Goal: Task Accomplishment & Management: Use online tool/utility

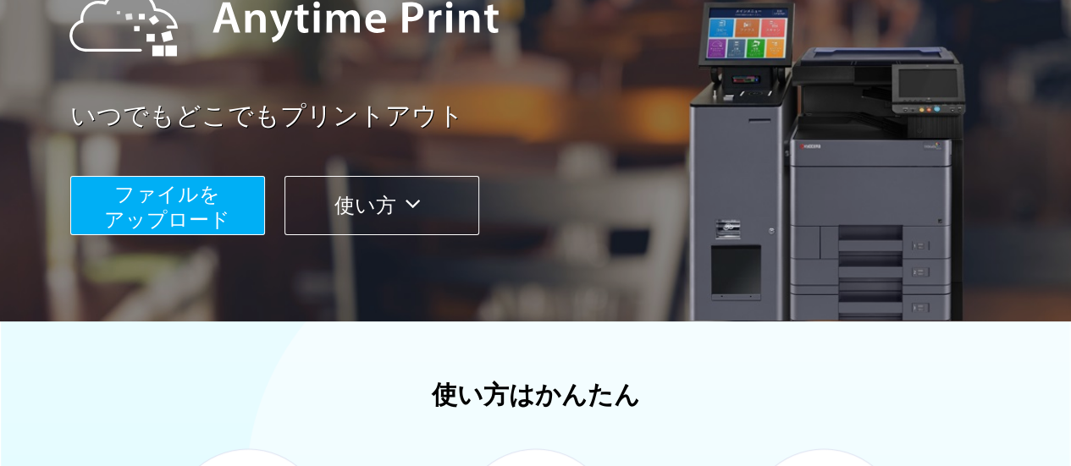
scroll to position [230, 0]
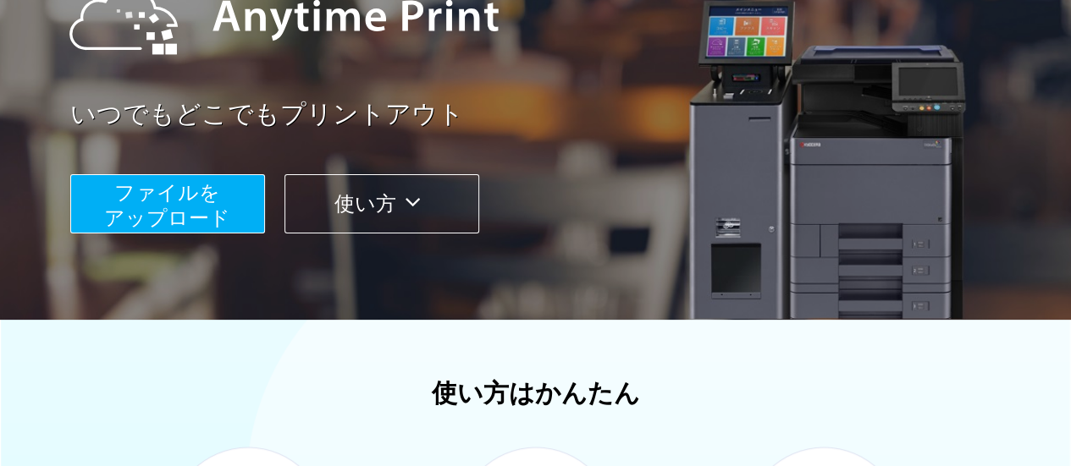
click at [153, 204] on span "ファイルを ​​アップロード" at bounding box center [167, 205] width 126 height 48
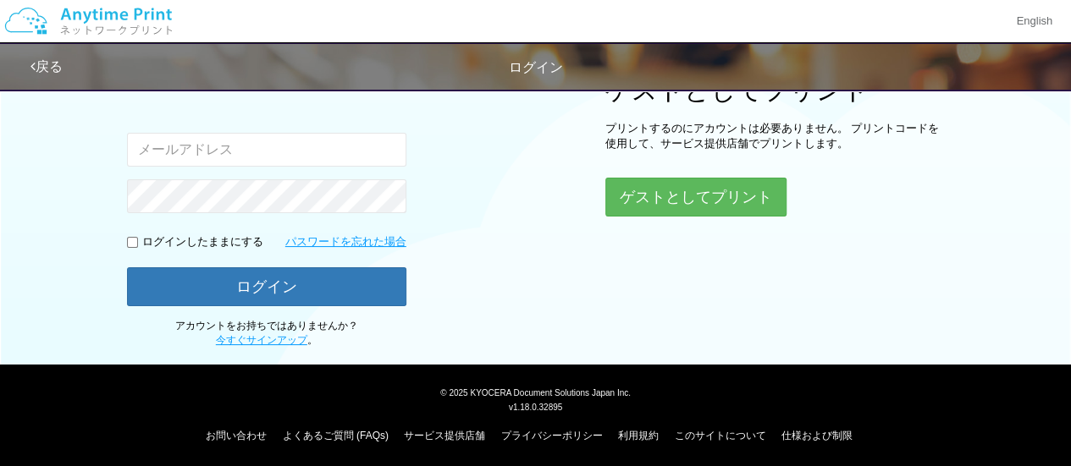
click at [207, 152] on input "email" at bounding box center [266, 150] width 279 height 34
type input "[PERSON_NAME][EMAIL_ADDRESS][DOMAIN_NAME]"
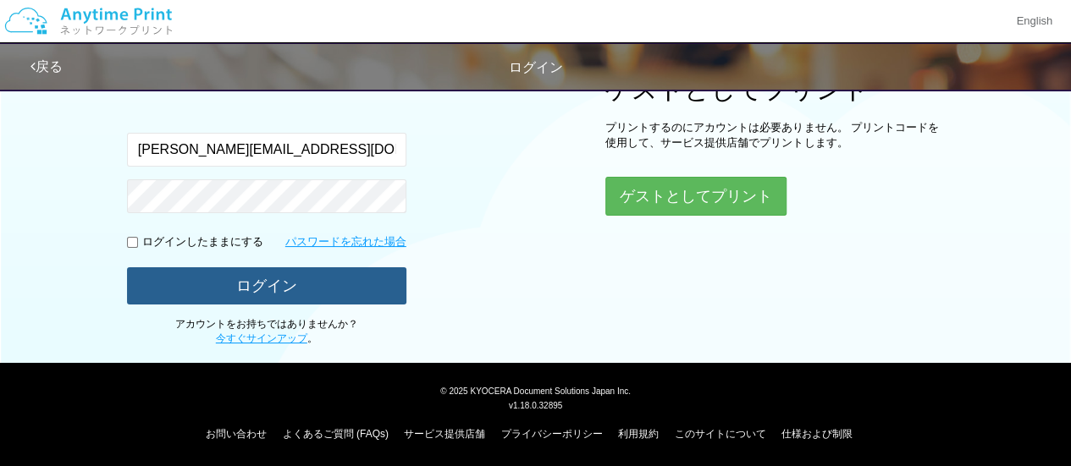
scroll to position [241, 0]
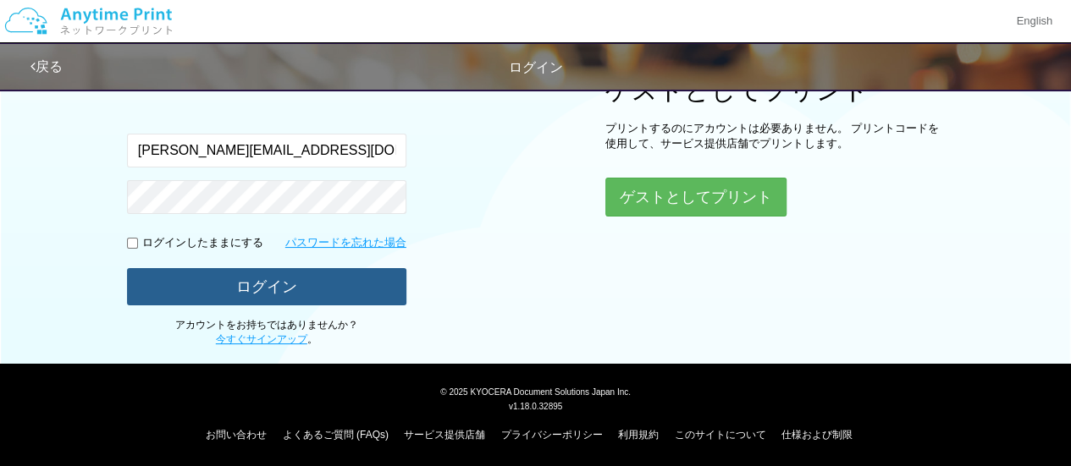
click at [232, 281] on button "ログイン" at bounding box center [266, 286] width 279 height 37
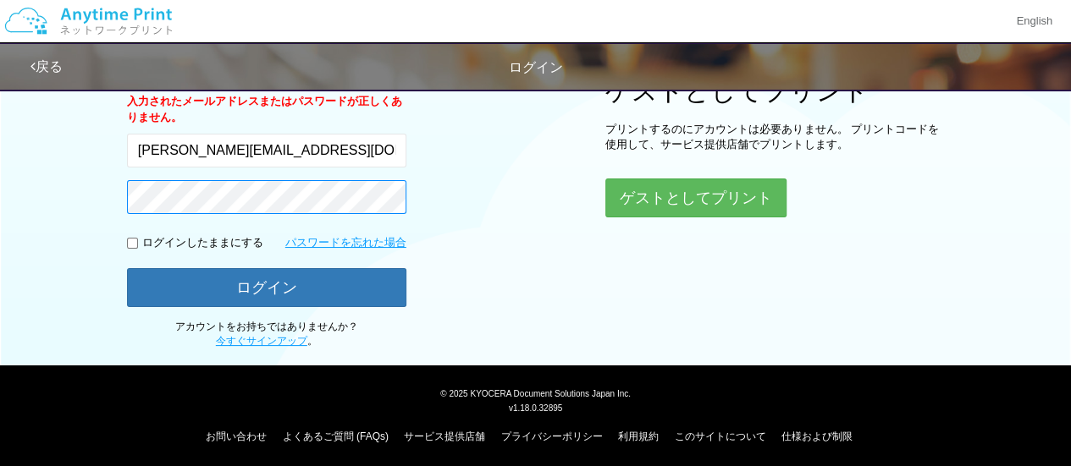
click at [127, 268] on button "ログイン" at bounding box center [266, 287] width 279 height 39
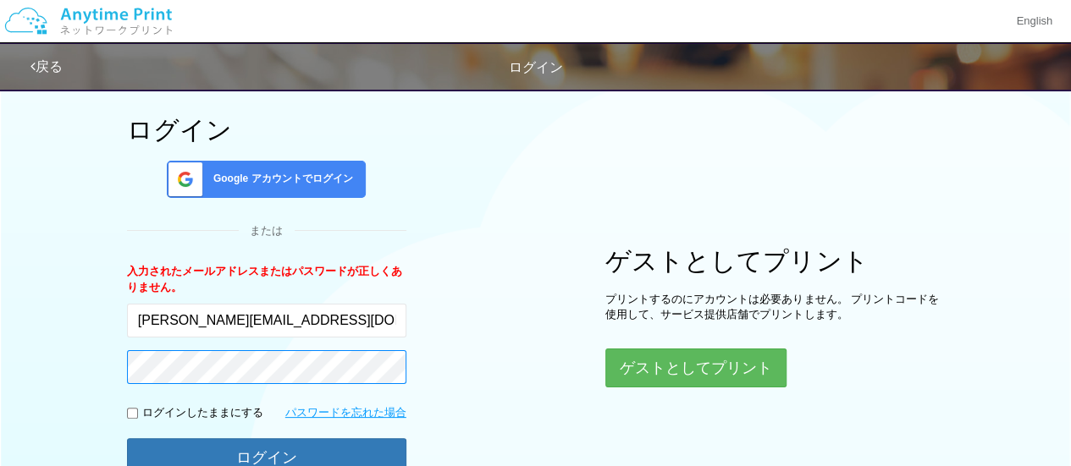
scroll to position [62, 0]
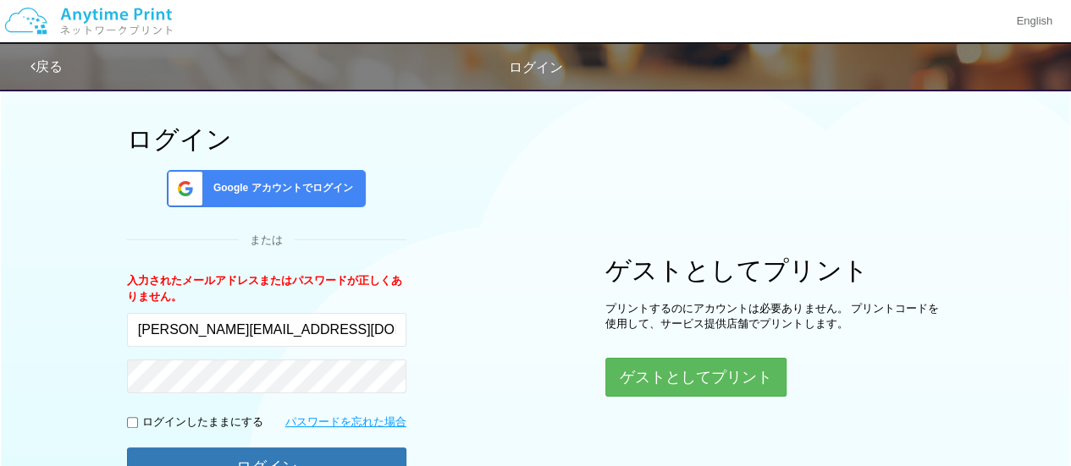
click at [251, 187] on span "Google アカウントでログイン" at bounding box center [280, 188] width 146 height 14
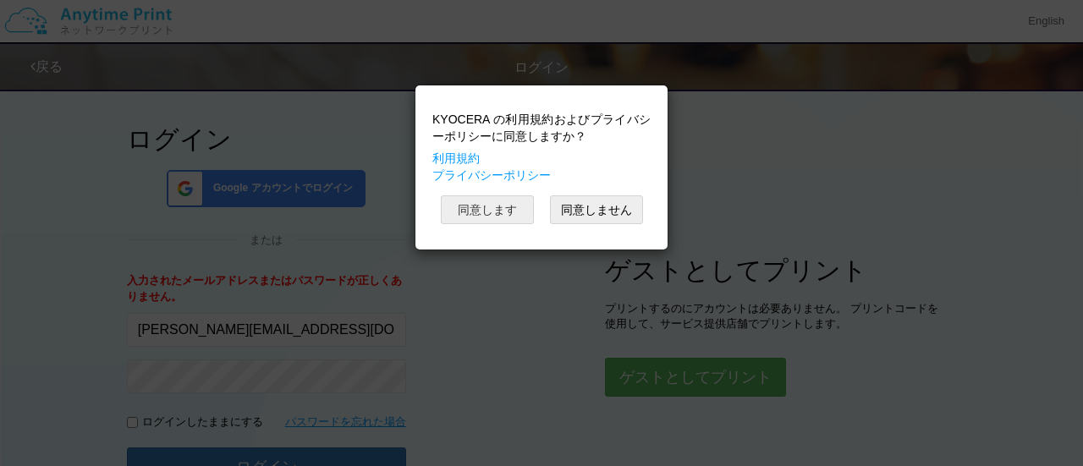
click at [471, 209] on button "同意します" at bounding box center [487, 210] width 93 height 29
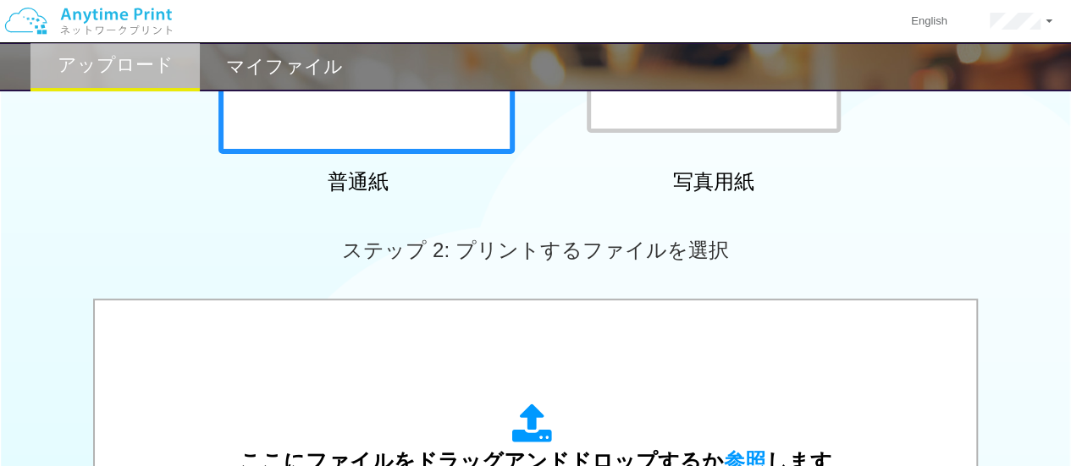
scroll to position [335, 0]
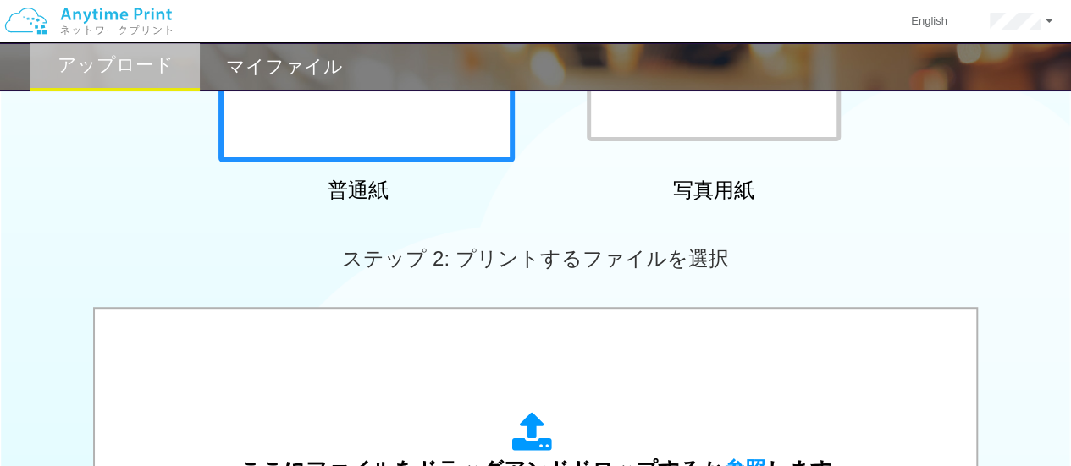
click at [415, 129] on div at bounding box center [366, 14] width 296 height 296
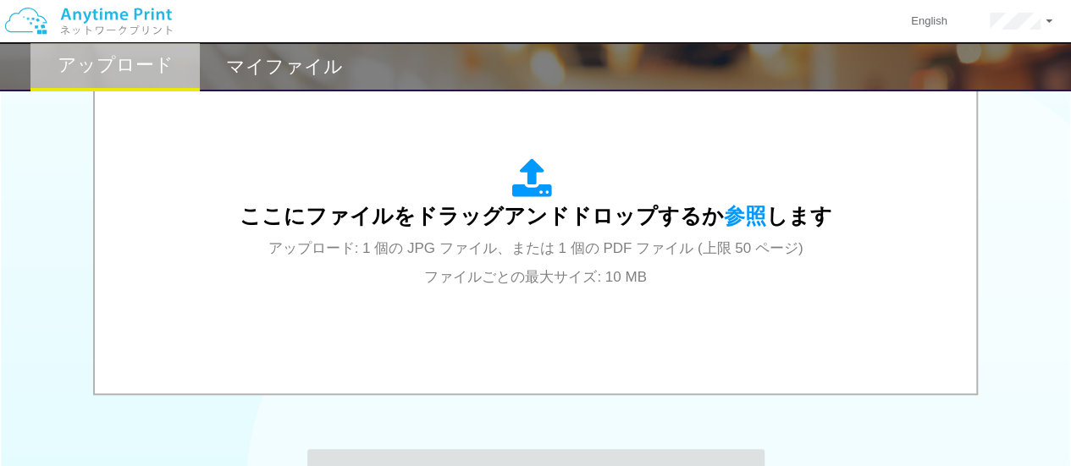
scroll to position [603, 0]
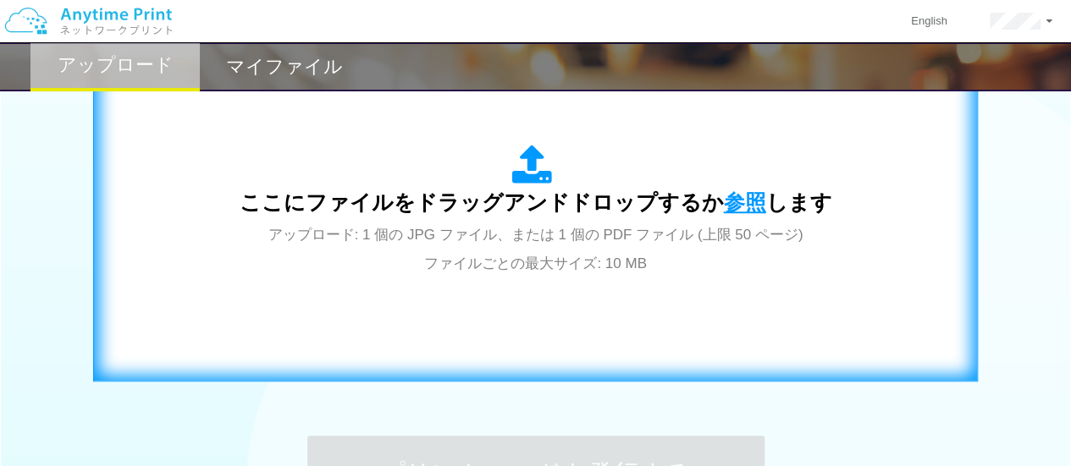
click at [740, 196] on span "参照" at bounding box center [745, 202] width 42 height 24
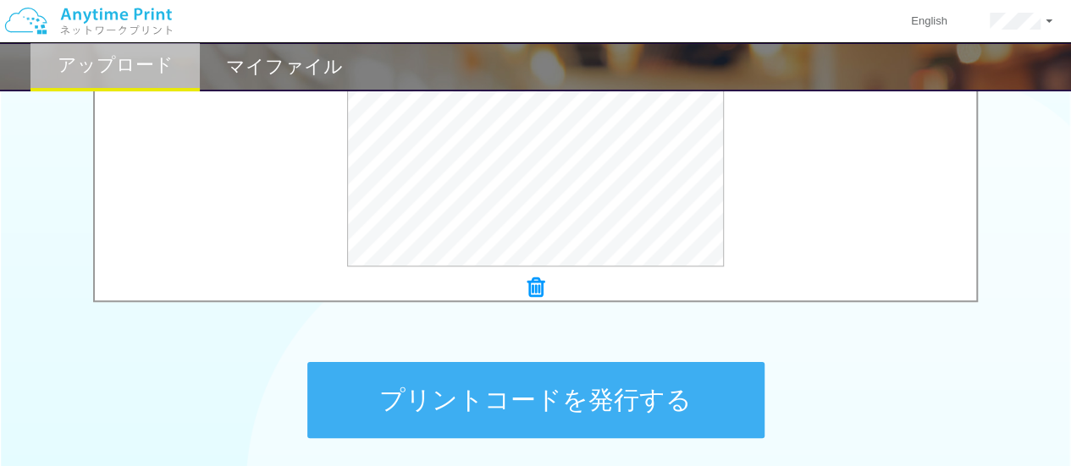
scroll to position [719, 0]
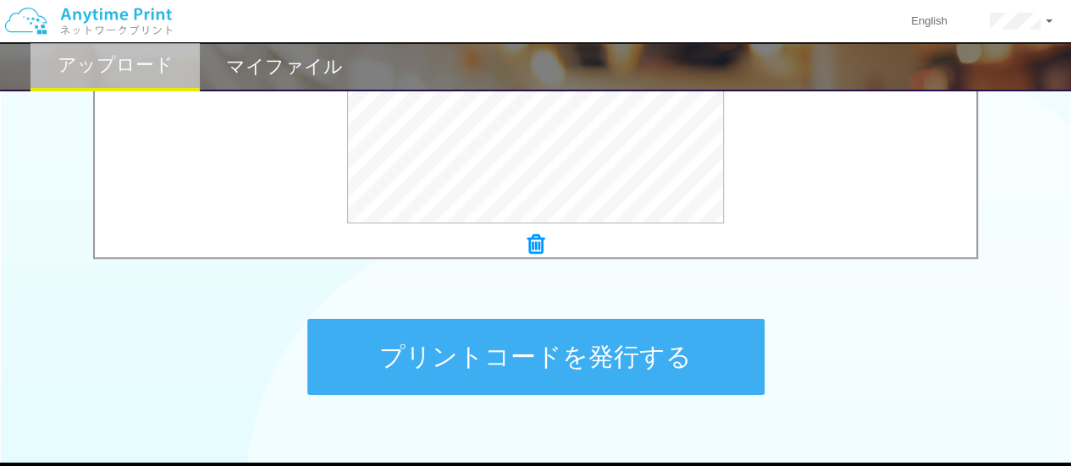
click at [581, 351] on button "プリントコードを発行する" at bounding box center [535, 357] width 457 height 76
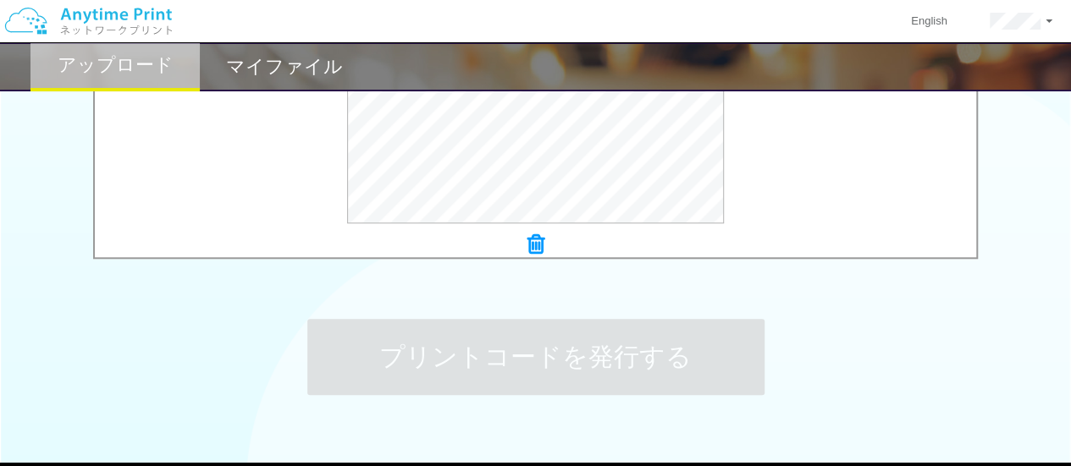
scroll to position [0, 0]
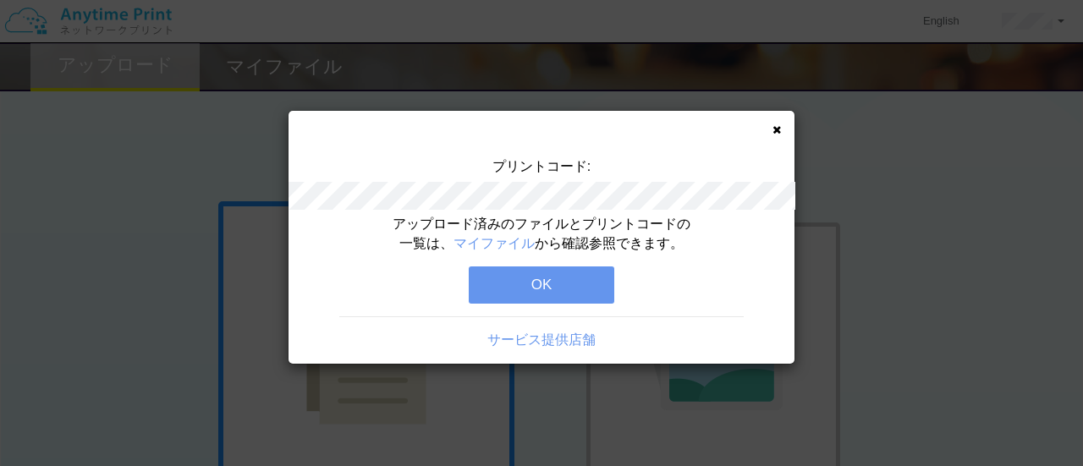
click at [610, 212] on div "プリントコード:" at bounding box center [542, 186] width 506 height 58
click at [557, 299] on button "OK" at bounding box center [542, 285] width 146 height 37
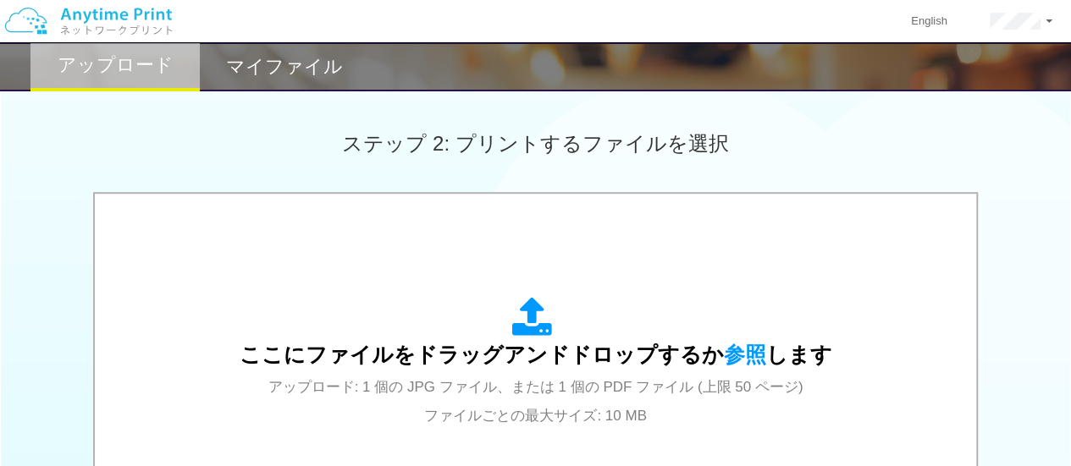
scroll to position [442, 0]
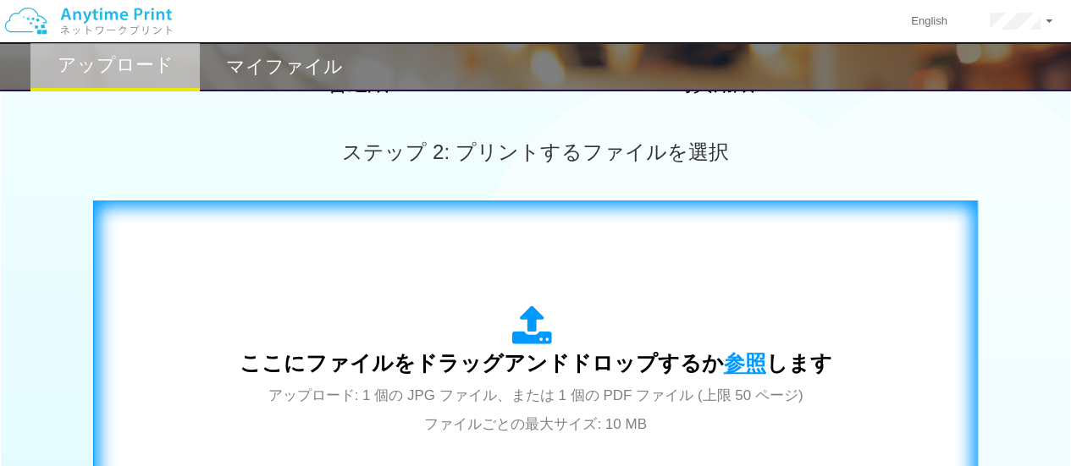
click at [738, 368] on span "参照" at bounding box center [745, 363] width 42 height 24
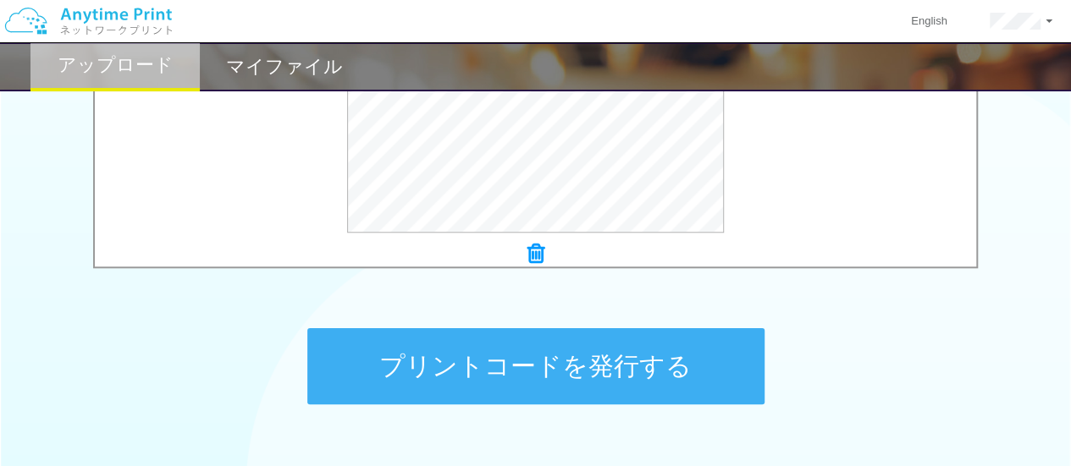
scroll to position [715, 0]
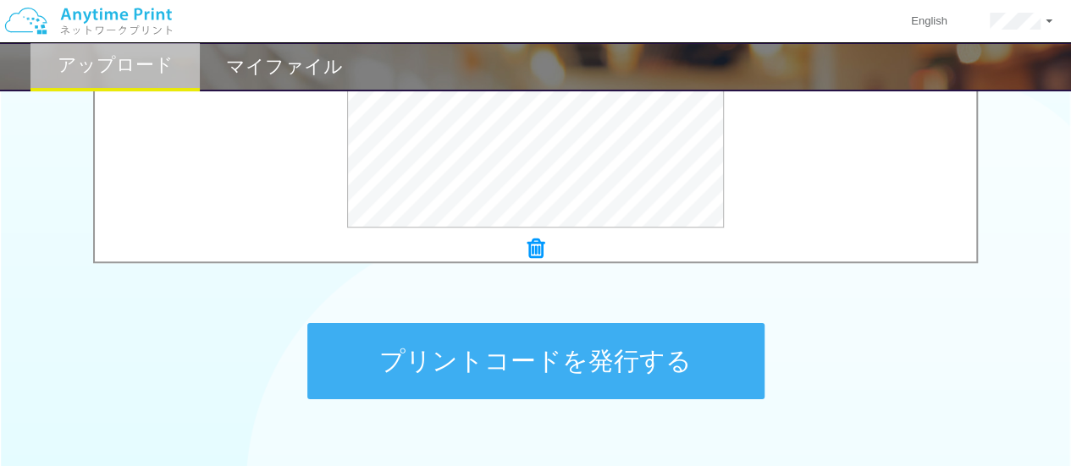
click at [537, 366] on button "プリントコードを発行する" at bounding box center [535, 361] width 457 height 76
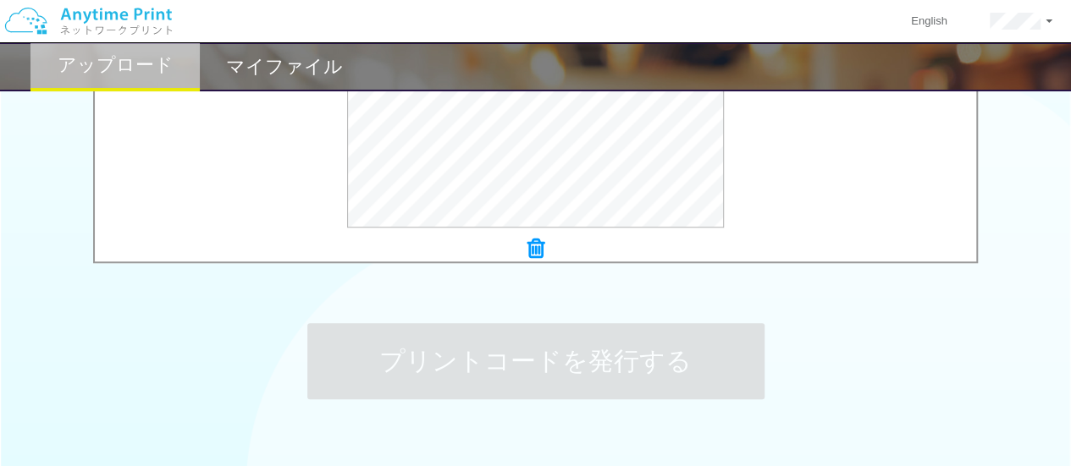
scroll to position [0, 0]
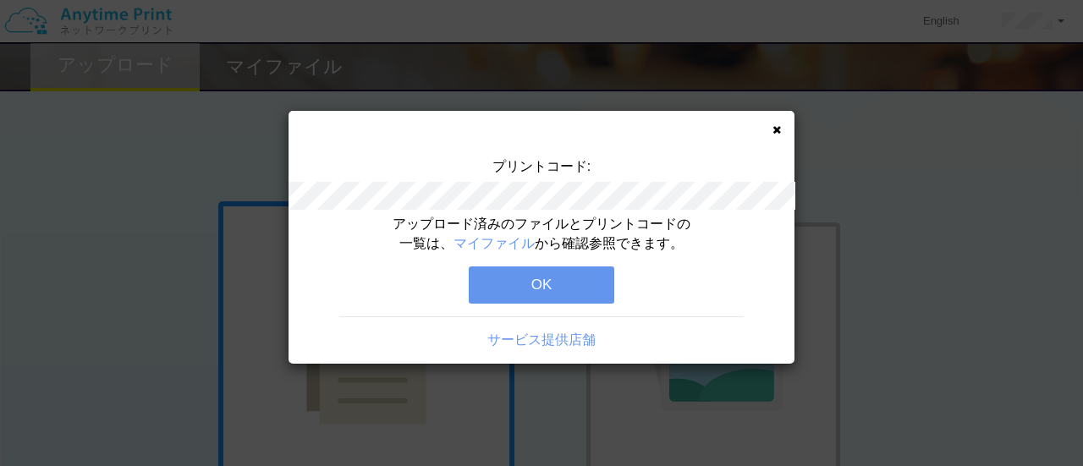
click at [543, 278] on button "OK" at bounding box center [542, 285] width 146 height 37
